Goal: Communication & Community: Answer question/provide support

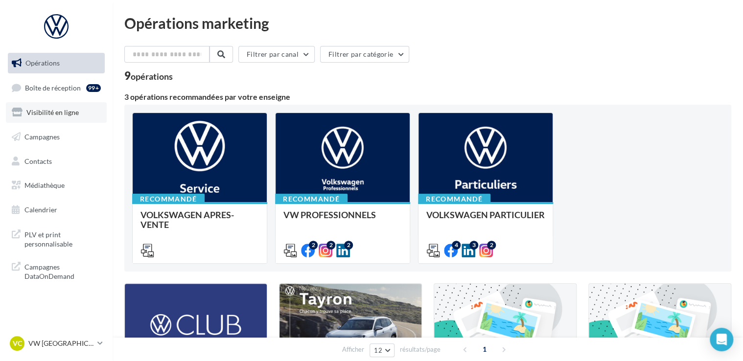
click at [59, 115] on span "Visibilité en ligne" at bounding box center [52, 112] width 52 height 8
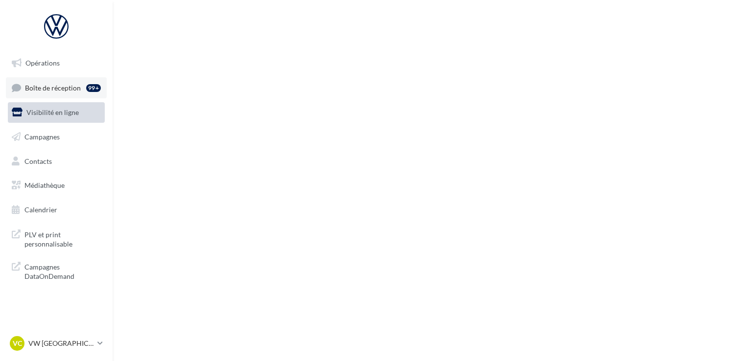
click at [54, 91] on span "Boîte de réception" at bounding box center [53, 87] width 56 height 8
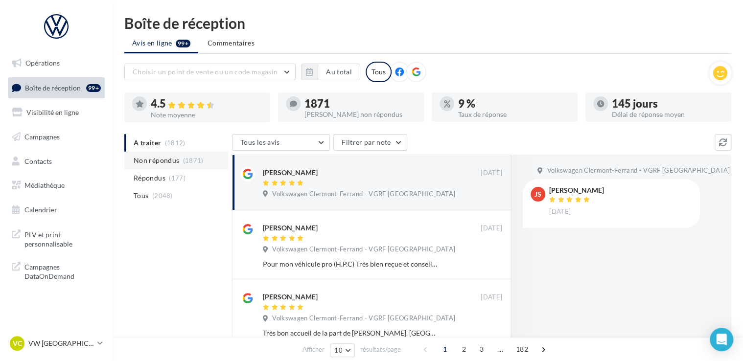
click at [172, 164] on span "Non répondus" at bounding box center [157, 161] width 46 height 10
click at [177, 144] on span "(1812)" at bounding box center [175, 143] width 21 height 8
click at [162, 182] on span "Répondus" at bounding box center [150, 178] width 32 height 10
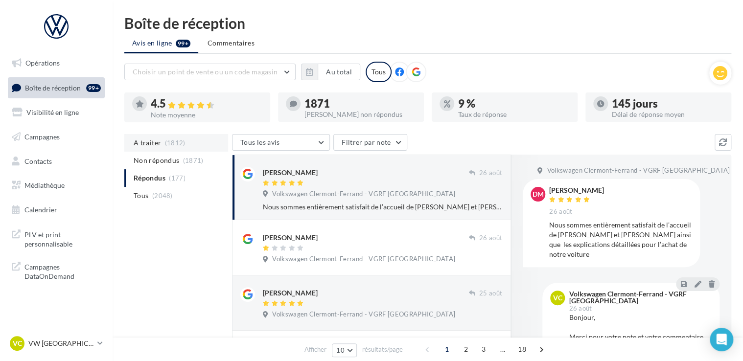
click at [174, 140] on span "(1812)" at bounding box center [175, 143] width 21 height 8
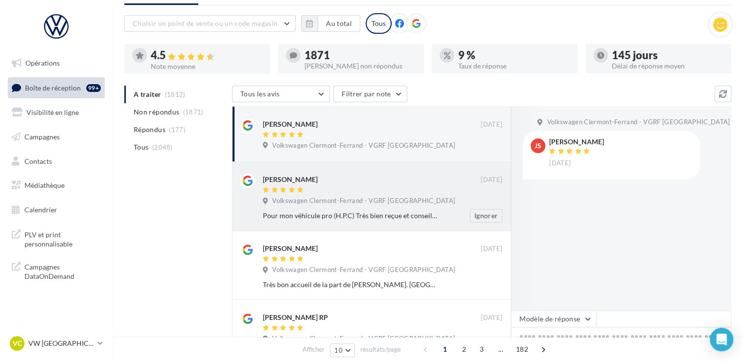
scroll to position [49, 0]
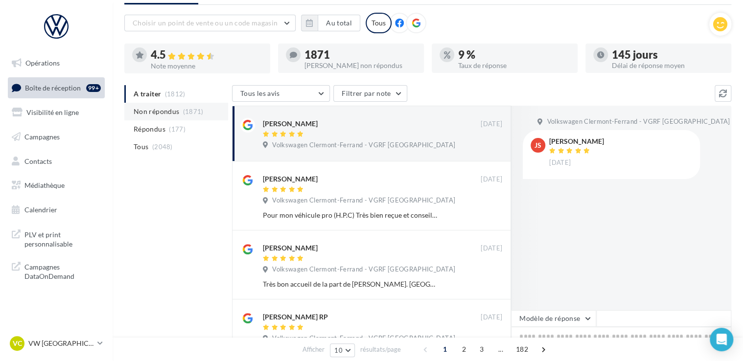
click at [195, 113] on span "(1871)" at bounding box center [193, 112] width 21 height 8
click at [177, 153] on li "Tous (2048)" at bounding box center [176, 147] width 104 height 18
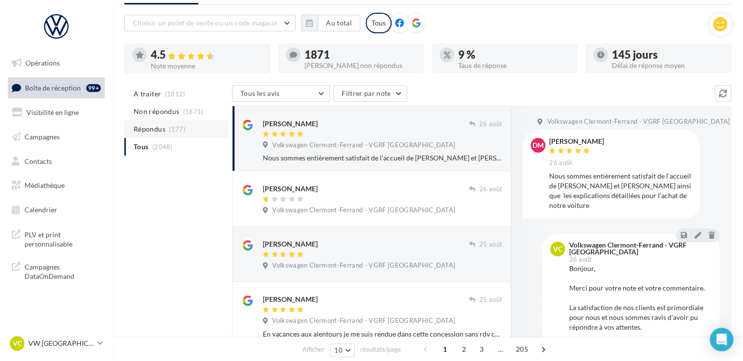
click at [178, 121] on li "Répondus (177)" at bounding box center [176, 129] width 104 height 18
click at [178, 130] on ul "A traiter (1812) Non répondus (1871) Répondus (177) Tous (2048)" at bounding box center [176, 120] width 104 height 71
click at [77, 346] on p "VW [GEOGRAPHIC_DATA]" at bounding box center [60, 344] width 65 height 10
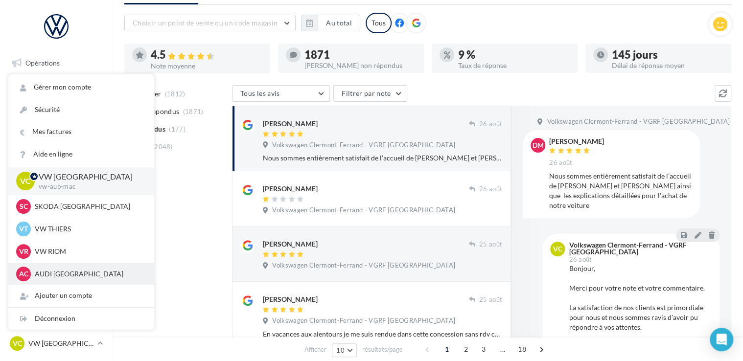
click at [78, 277] on p "AUDI CLERMONT FERRAND" at bounding box center [89, 274] width 108 height 10
